Goal: Transaction & Acquisition: Purchase product/service

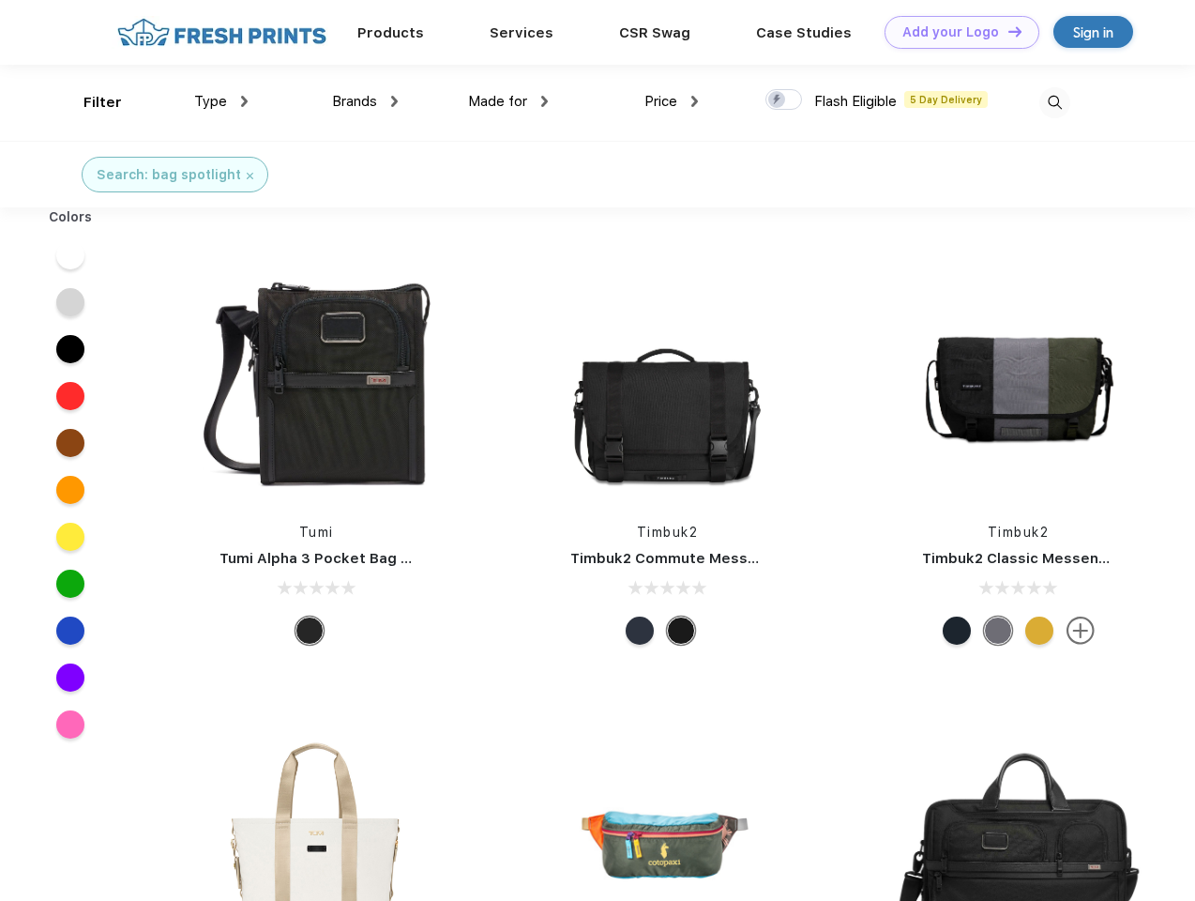
scroll to position [1, 0]
click at [955, 32] on link "Add your Logo Design Tool" at bounding box center [962, 32] width 155 height 33
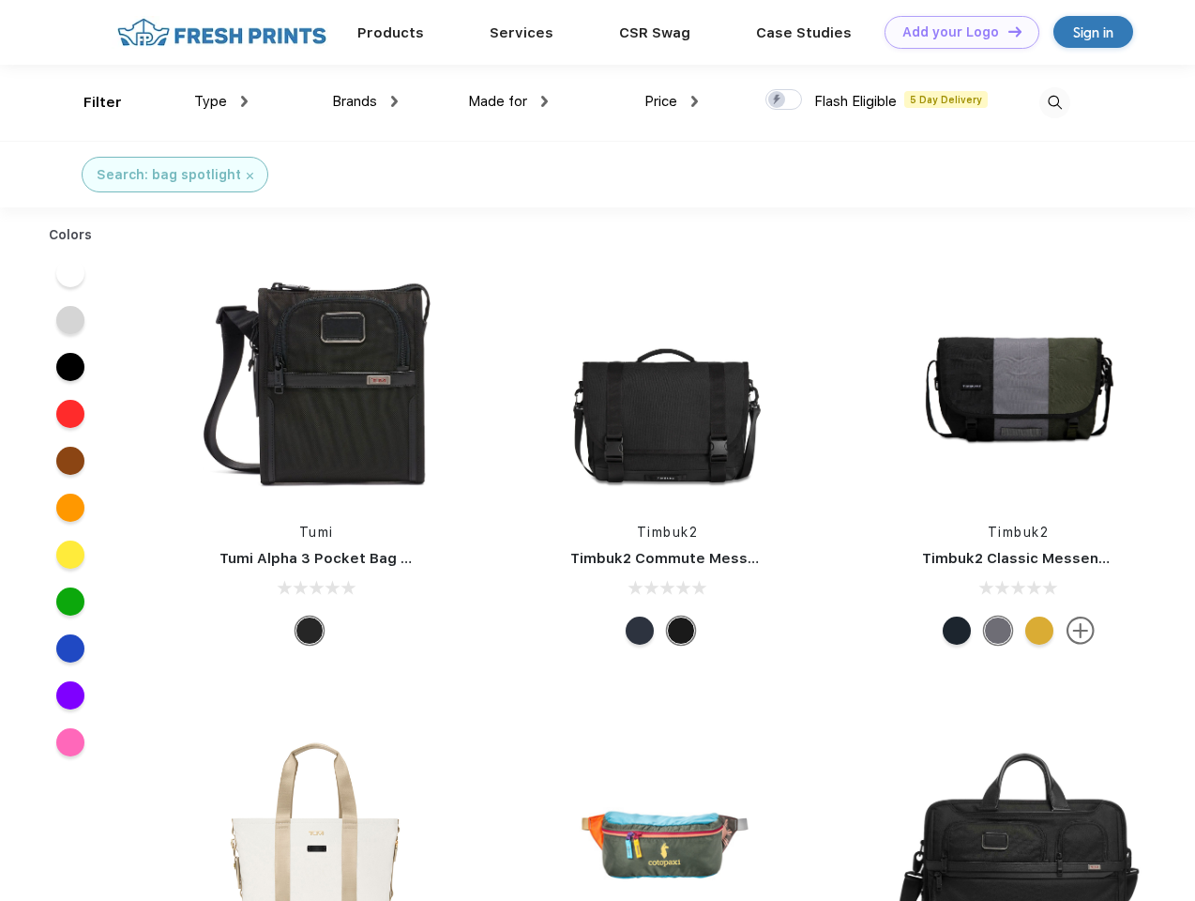
click at [0, 0] on div "Design Tool" at bounding box center [0, 0] width 0 height 0
click at [1007, 31] on link "Add your Logo Design Tool" at bounding box center [962, 32] width 155 height 33
click at [90, 102] on div "Filter" at bounding box center [103, 103] width 38 height 22
click at [221, 101] on span "Type" at bounding box center [210, 101] width 33 height 17
click at [365, 101] on span "Brands" at bounding box center [354, 101] width 45 height 17
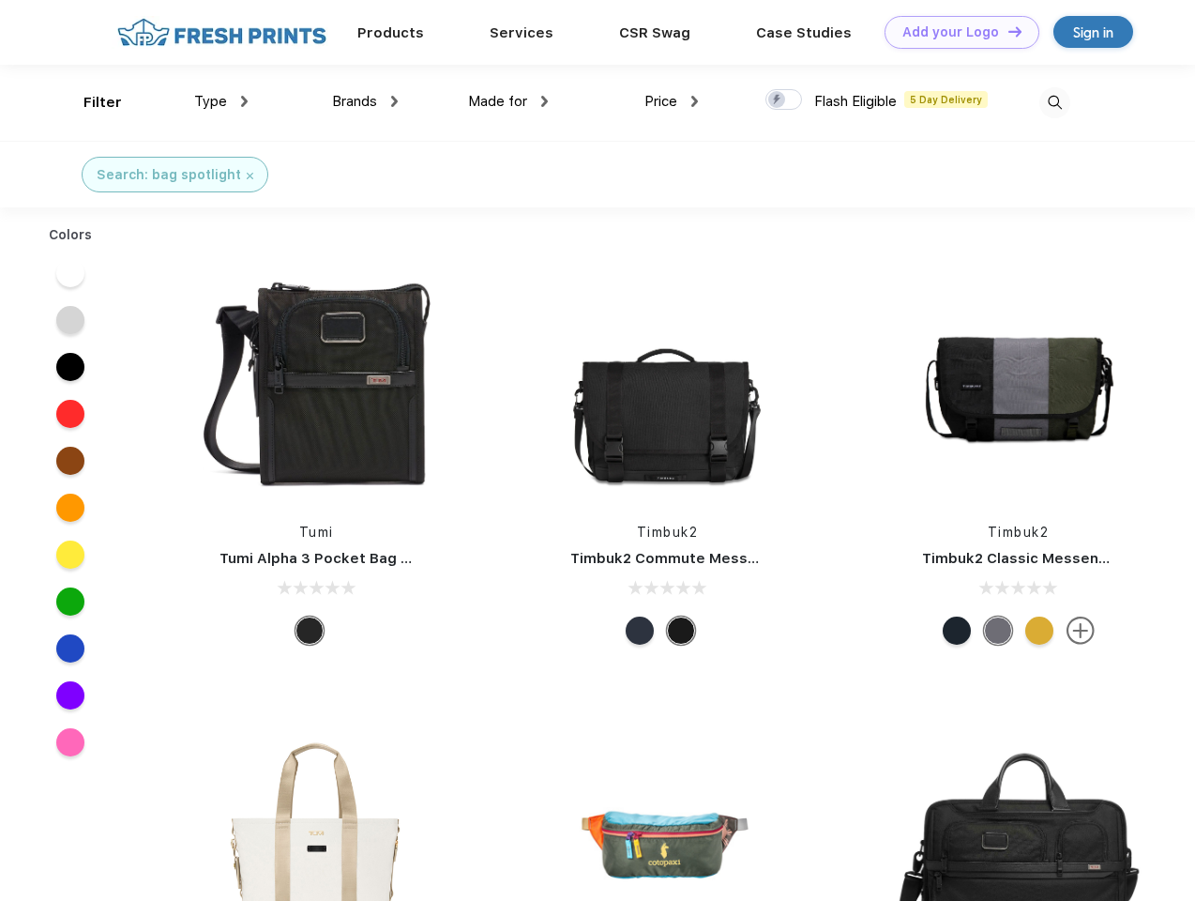
click at [509, 101] on span "Made for" at bounding box center [497, 101] width 59 height 17
click at [672, 101] on span "Price" at bounding box center [661, 101] width 33 height 17
click at [784, 100] on div at bounding box center [784, 99] width 37 height 21
click at [778, 100] on input "checkbox" at bounding box center [772, 94] width 12 height 12
click at [1055, 102] on img at bounding box center [1055, 102] width 31 height 31
